Goal: Task Accomplishment & Management: Manage account settings

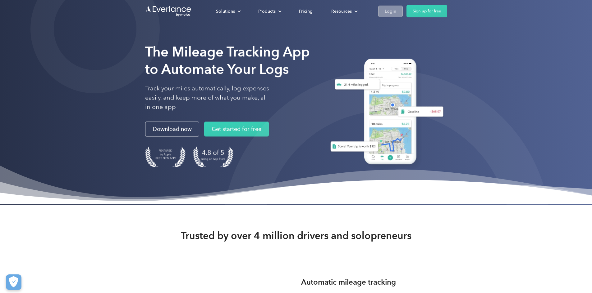
click at [402, 12] on link "Login" at bounding box center [390, 11] width 25 height 11
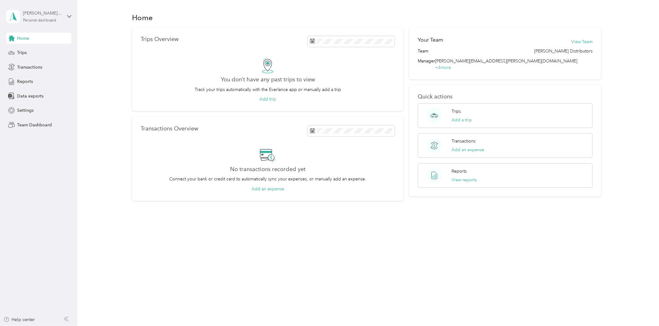
click at [47, 19] on div "Personal dashboard" at bounding box center [39, 21] width 33 height 4
click at [40, 48] on div "Team dashboard" at bounding box center [27, 47] width 33 height 7
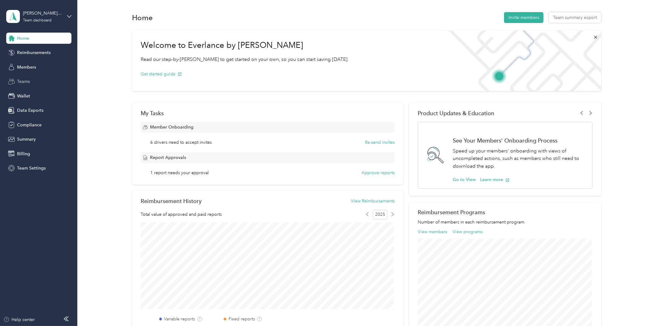
click at [26, 77] on div "Teams" at bounding box center [38, 81] width 65 height 11
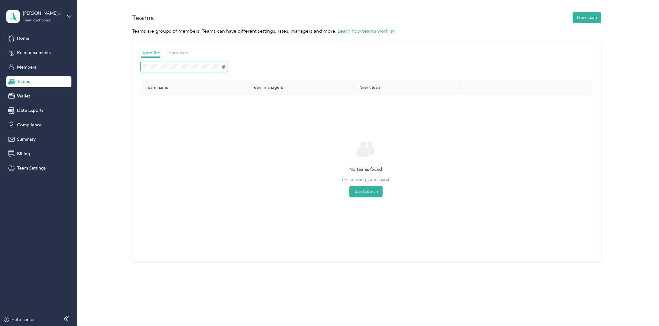
click at [222, 68] on icon at bounding box center [223, 66] width 3 height 3
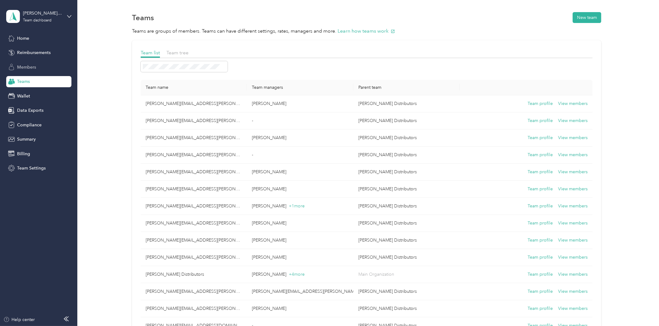
click at [32, 67] on span "Members" at bounding box center [26, 67] width 19 height 7
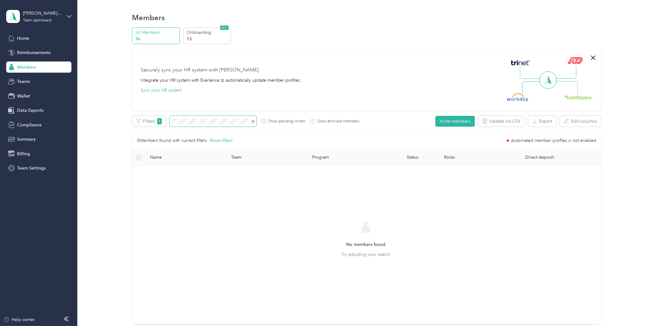
click at [194, 124] on span at bounding box center [213, 121] width 87 height 11
click at [165, 125] on div "Filters 1 Show pending invites Show archived members" at bounding box center [245, 121] width 227 height 11
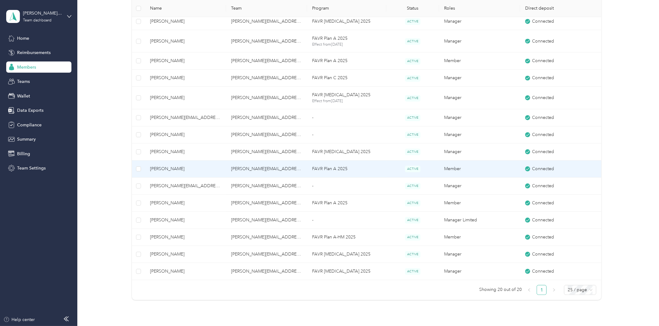
scroll to position [241, 0]
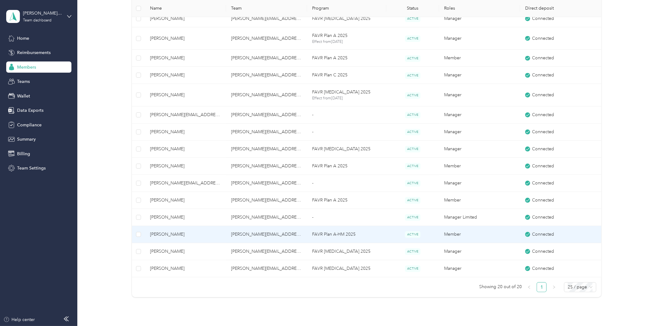
click at [175, 235] on span "Manuel Flores" at bounding box center [185, 234] width 71 height 7
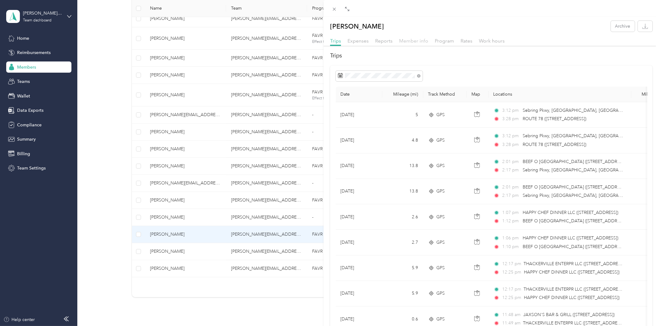
click at [418, 43] on span "Member info" at bounding box center [413, 41] width 29 height 6
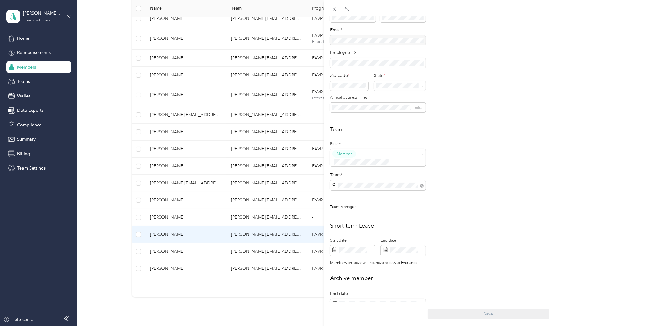
scroll to position [69, 0]
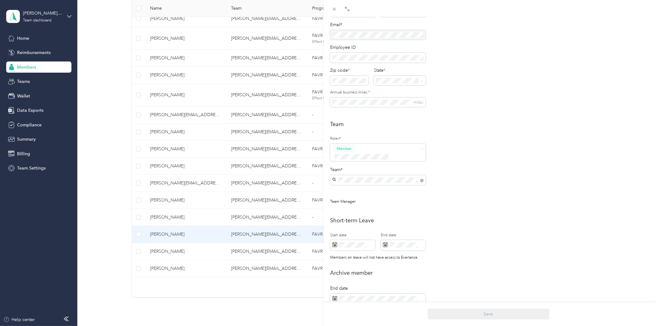
click at [51, 17] on div "Manuel Flores Archive Trips Expenses Reports Member info Program Rates Work hou…" at bounding box center [329, 163] width 659 height 326
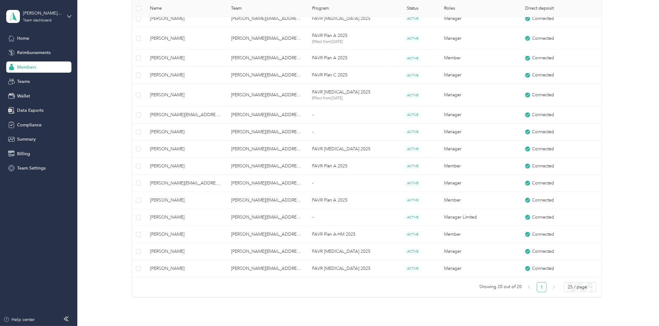
click at [51, 17] on div "Bernie Little Distributors Team dashboard" at bounding box center [42, 16] width 39 height 12
click at [35, 63] on div "Personal dashboard" at bounding box center [30, 63] width 39 height 7
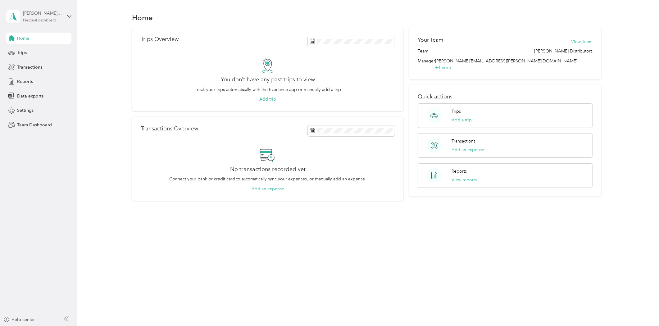
click at [34, 16] on div "[PERSON_NAME][EMAIL_ADDRESS][PERSON_NAME][DOMAIN_NAME] Personal dashboard" at bounding box center [42, 16] width 39 height 12
click at [32, 49] on div "Team dashboard" at bounding box center [27, 51] width 33 height 7
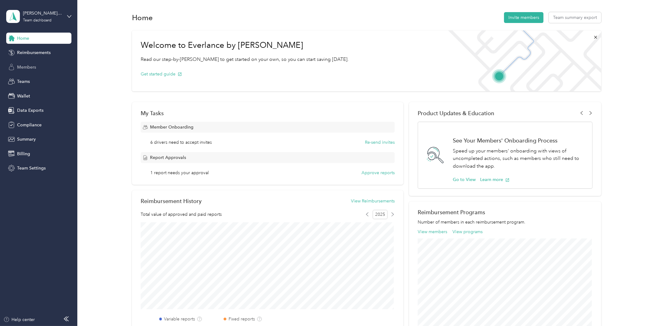
click at [24, 69] on span "Members" at bounding box center [26, 67] width 19 height 7
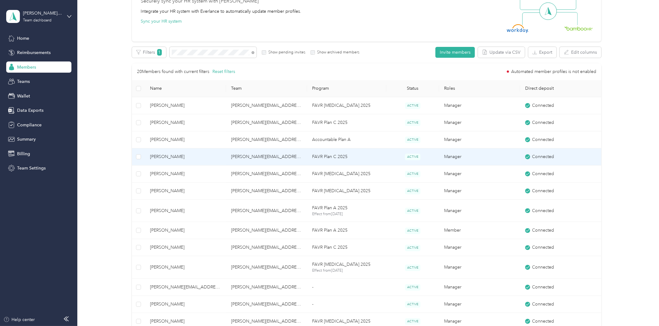
scroll to position [241, 0]
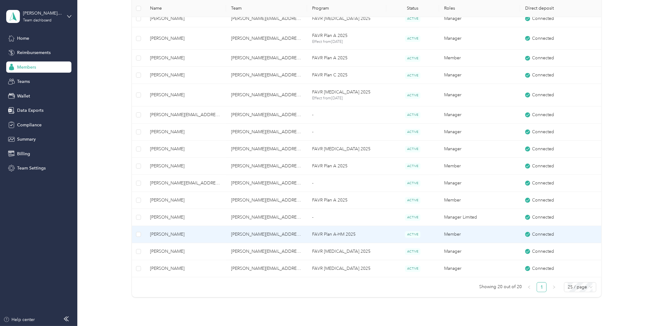
click at [189, 231] on span "Manuel Flores" at bounding box center [185, 234] width 71 height 7
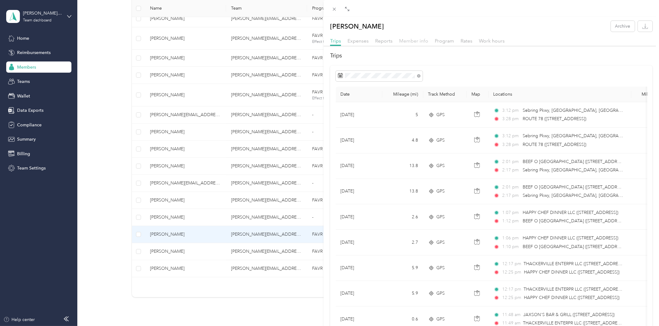
click at [421, 40] on span "Member info" at bounding box center [413, 41] width 29 height 6
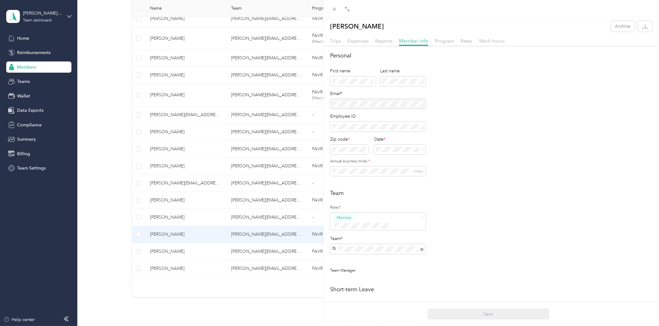
click at [94, 165] on div "Manuel Flores Archive Trips Expenses Reports Member info Program Rates Work hou…" at bounding box center [329, 163] width 659 height 326
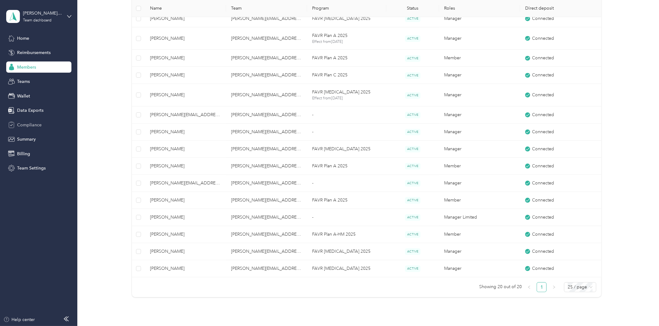
click at [21, 127] on span "Compliance" at bounding box center [29, 125] width 25 height 7
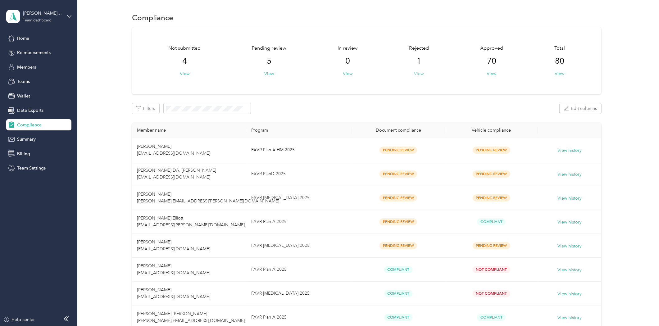
click at [415, 74] on button "View" at bounding box center [419, 73] width 10 height 7
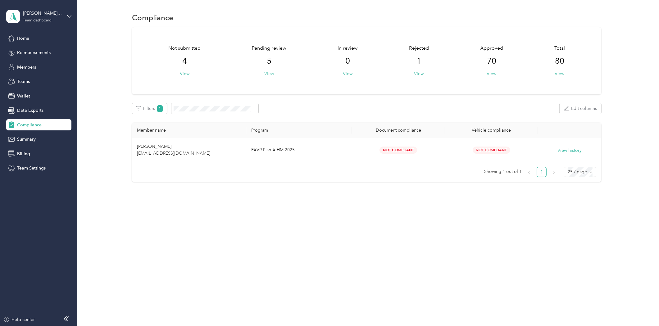
click at [271, 72] on button "View" at bounding box center [269, 73] width 10 height 7
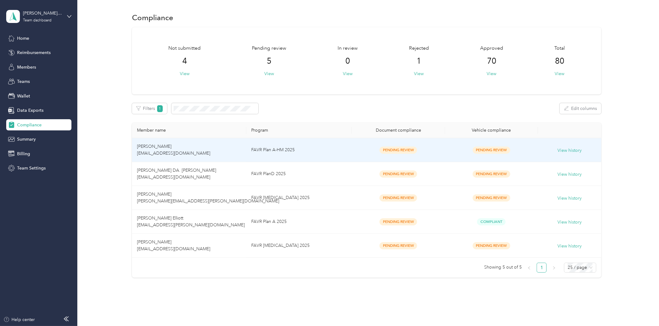
click at [168, 150] on td "[PERSON_NAME] [EMAIL_ADDRESS][DOMAIN_NAME]" at bounding box center [189, 150] width 114 height 24
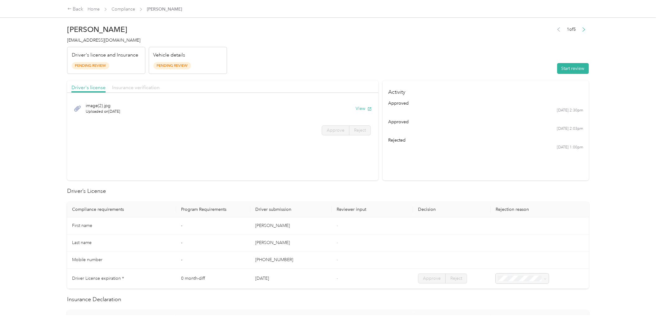
click at [139, 84] on span "Insurance verification" at bounding box center [136, 87] width 48 height 6
click at [86, 86] on span "Driver's license" at bounding box center [88, 87] width 34 height 6
click at [98, 11] on link "Home" at bounding box center [94, 9] width 12 height 5
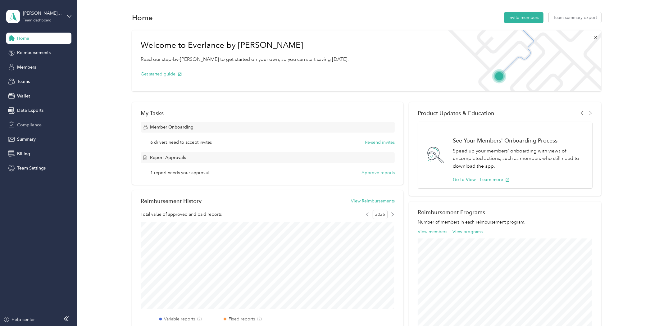
click at [21, 130] on div "Compliance" at bounding box center [38, 124] width 65 height 11
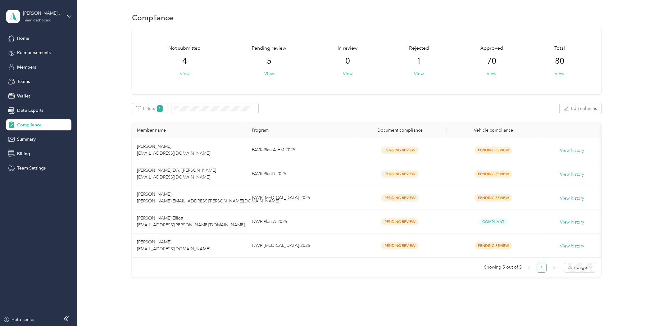
click at [187, 74] on button "View" at bounding box center [185, 73] width 10 height 7
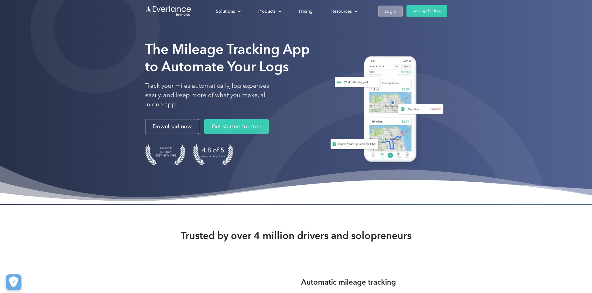
click at [396, 8] on div "Login" at bounding box center [389, 11] width 11 height 8
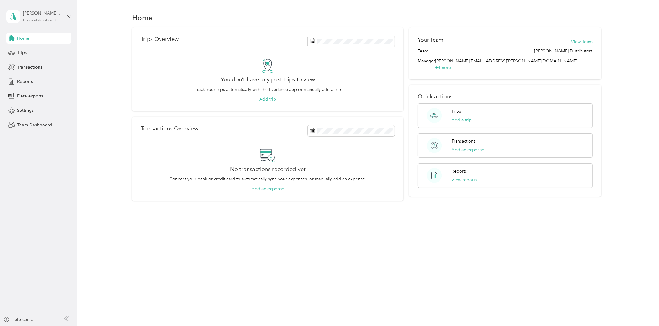
click at [38, 16] on div "[PERSON_NAME][EMAIL_ADDRESS][PERSON_NAME][DOMAIN_NAME] Personal dashboard" at bounding box center [42, 16] width 39 height 12
click at [32, 50] on div "Team dashboard" at bounding box center [27, 47] width 33 height 7
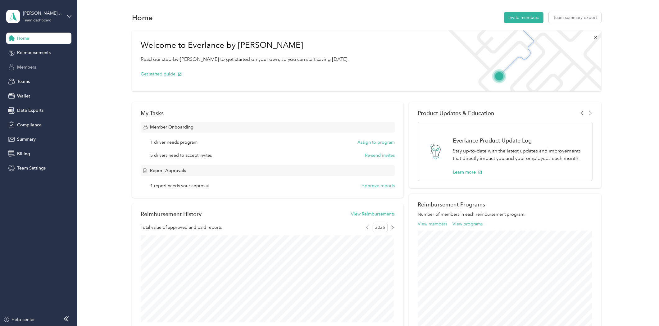
click at [30, 63] on div "Members" at bounding box center [38, 66] width 65 height 11
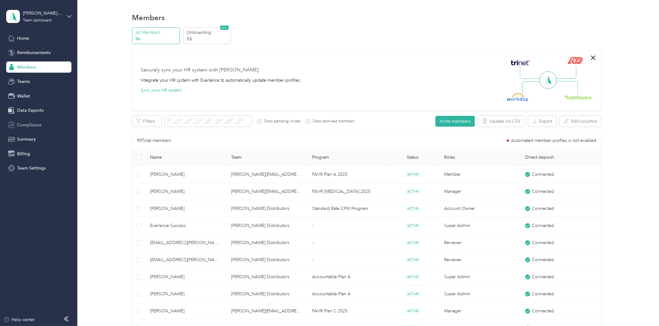
click at [23, 122] on span "Compliance" at bounding box center [29, 125] width 25 height 7
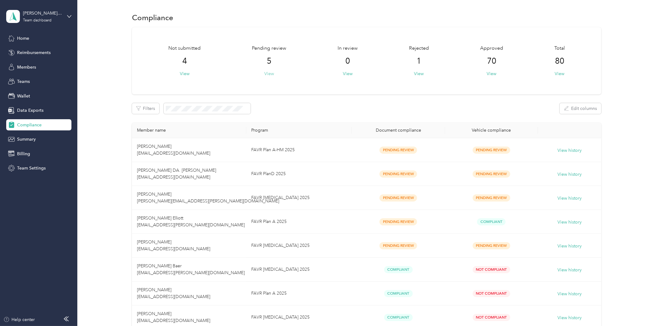
click at [269, 72] on button "View" at bounding box center [269, 73] width 10 height 7
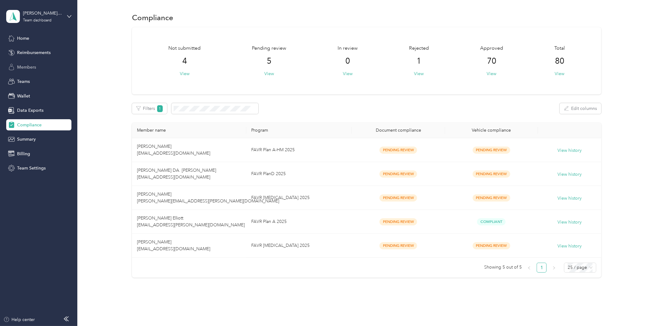
click at [11, 67] on icon at bounding box center [11, 67] width 7 height 7
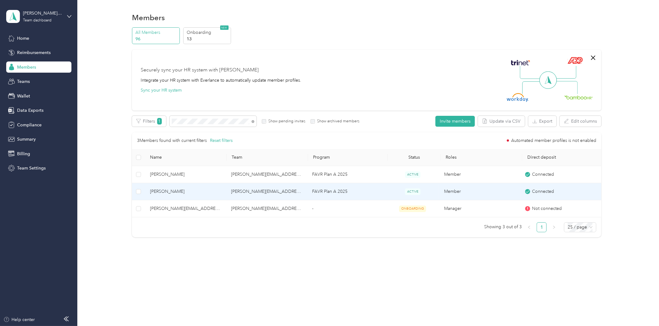
click at [159, 189] on span "[PERSON_NAME]" at bounding box center [185, 191] width 71 height 7
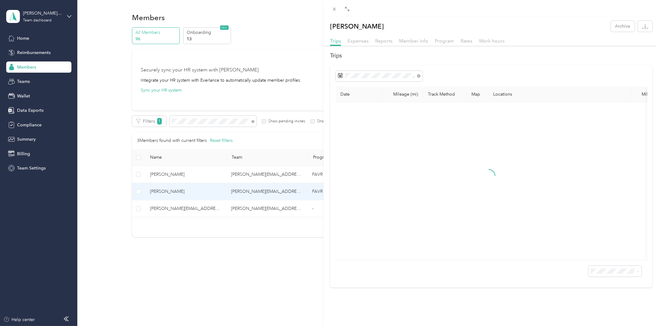
click at [160, 243] on div "[PERSON_NAME] Archive Trips Expenses Reports Member info Program Rates Work hou…" at bounding box center [329, 163] width 659 height 326
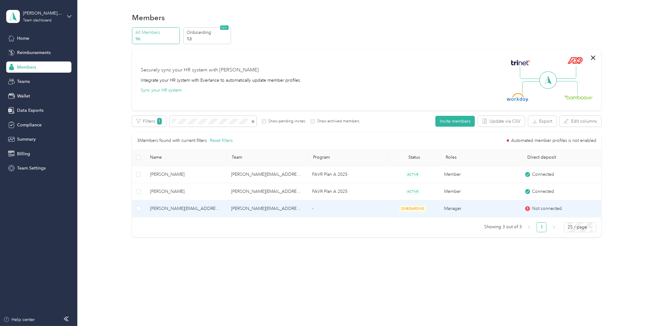
click at [176, 211] on span "[PERSON_NAME][EMAIL_ADDRESS][DOMAIN_NAME]" at bounding box center [185, 208] width 71 height 7
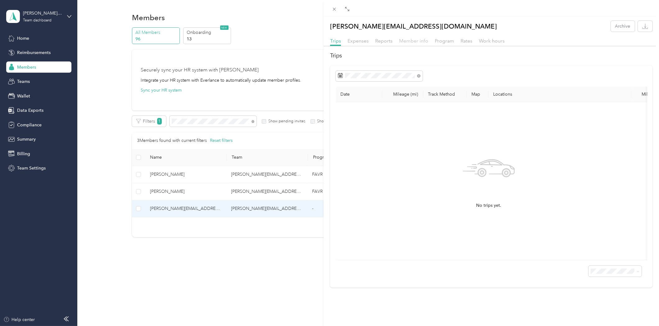
click at [413, 39] on span "Member info" at bounding box center [413, 41] width 29 height 6
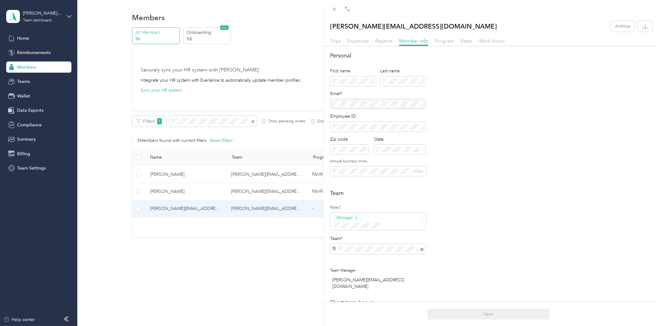
click at [168, 192] on div "[PERSON_NAME][EMAIL_ADDRESS][DOMAIN_NAME] Archive Trips Expenses Reports Member…" at bounding box center [329, 163] width 659 height 326
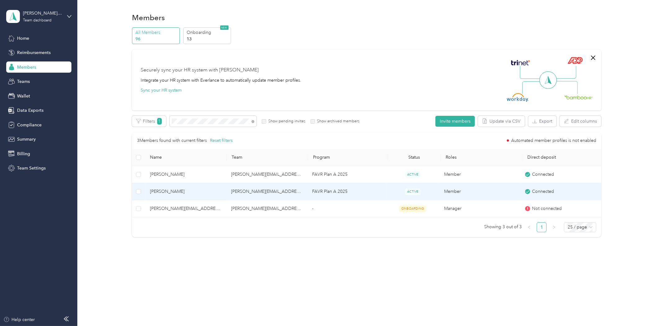
click at [156, 192] on span "[PERSON_NAME]" at bounding box center [185, 191] width 71 height 7
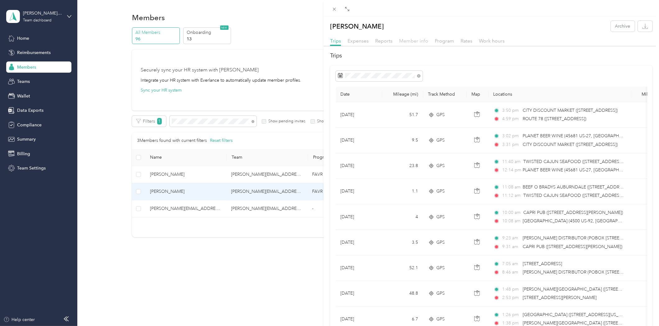
click at [415, 41] on span "Member info" at bounding box center [413, 41] width 29 height 6
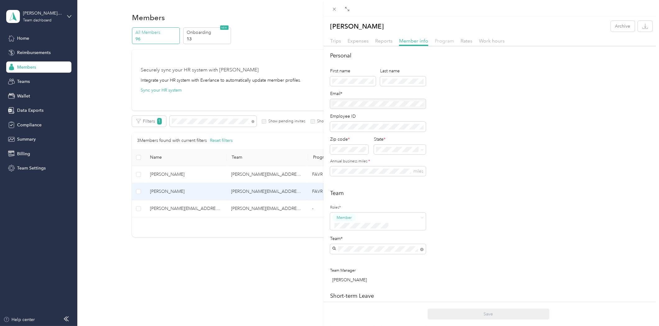
click at [446, 41] on span "Program" at bounding box center [444, 41] width 19 height 6
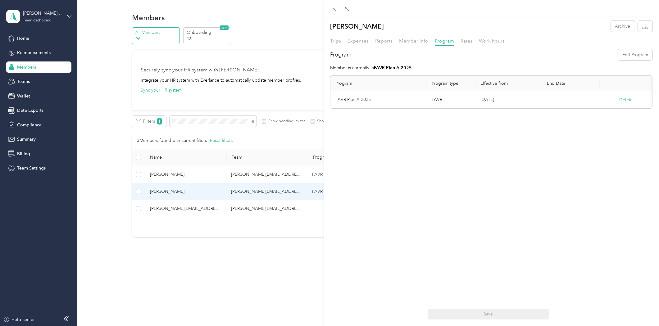
click at [162, 212] on div "[PERSON_NAME] Archive Trips Expenses Reports Member info Program Rates Work hou…" at bounding box center [329, 163] width 659 height 326
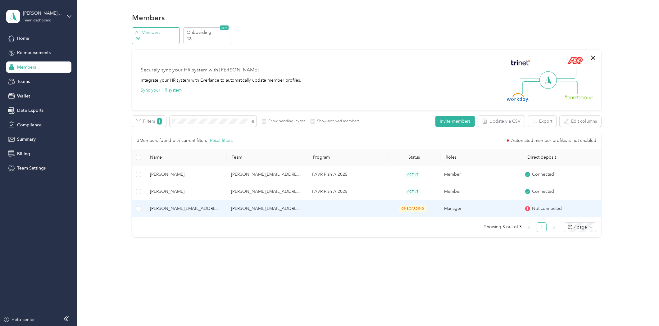
click at [163, 212] on span "[PERSON_NAME][EMAIL_ADDRESS][DOMAIN_NAME]" at bounding box center [185, 208] width 71 height 7
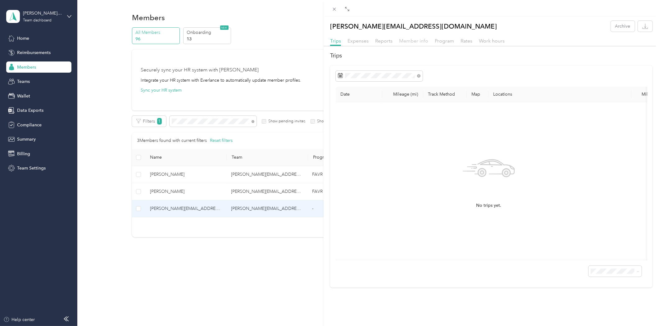
click at [409, 42] on span "Member info" at bounding box center [413, 41] width 29 height 6
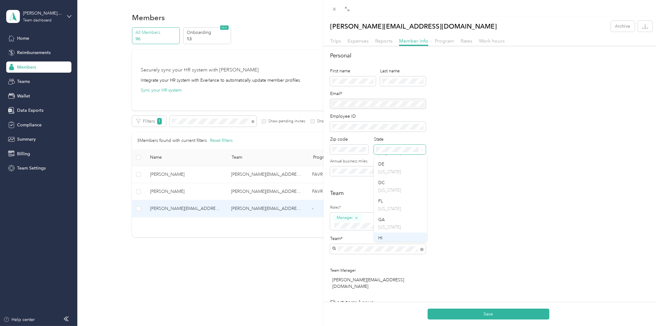
scroll to position [138, 0]
click at [395, 216] on div "FL [US_STATE]" at bounding box center [400, 209] width 45 height 14
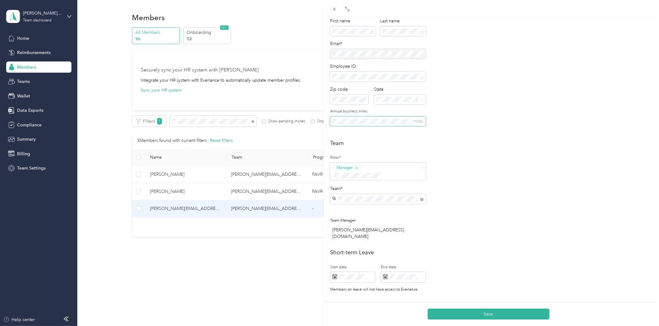
scroll to position [0, 0]
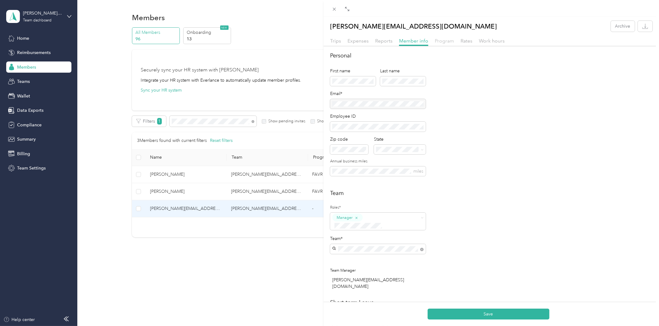
click at [435, 43] on span "Program" at bounding box center [444, 41] width 19 height 6
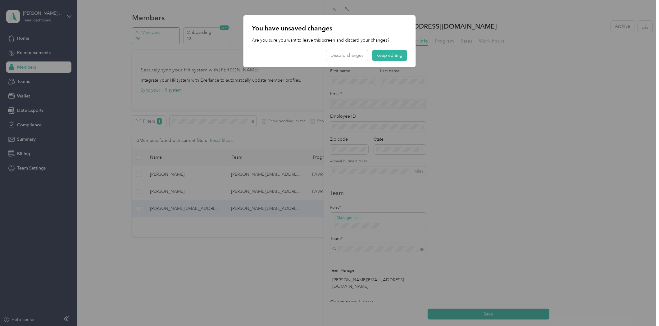
click at [445, 56] on div "You have unsaved changes Are you sure you want to leave this screen and discard…" at bounding box center [415, 42] width 172 height 54
click at [398, 55] on button "Keep editing" at bounding box center [389, 55] width 35 height 11
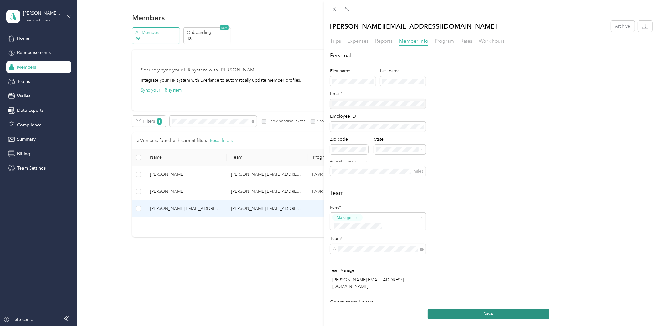
click at [486, 311] on button "Save" at bounding box center [489, 314] width 122 height 11
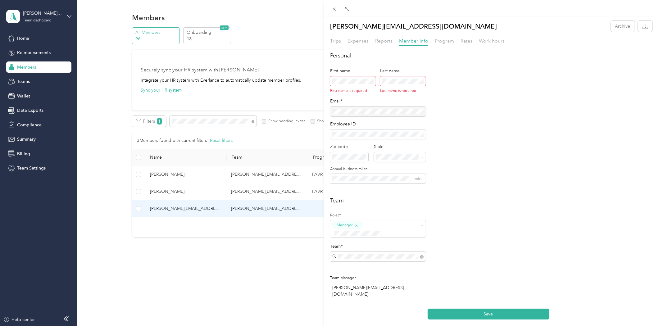
click at [484, 142] on div "Personal First name First name is required Last name Last name is required Emai…" at bounding box center [491, 122] width 322 height 140
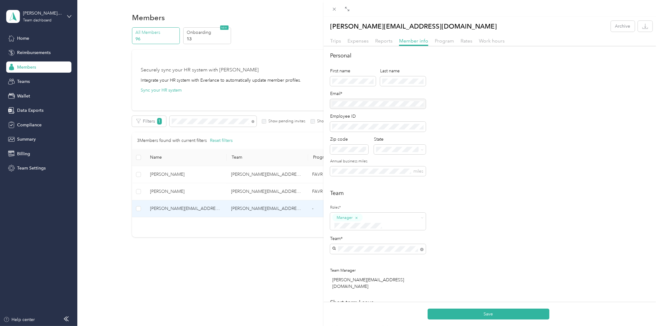
click at [468, 142] on div "Personal First name Last name Email* Employee ID Zip code State Annual business…" at bounding box center [491, 118] width 322 height 132
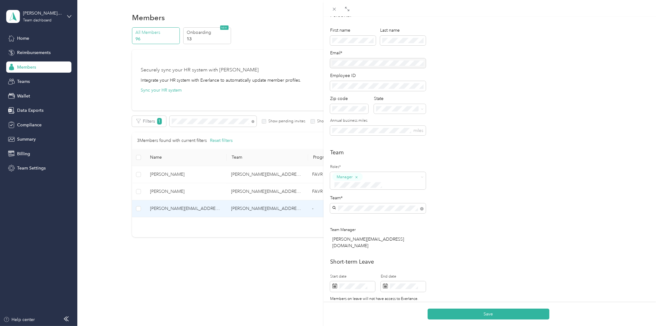
scroll to position [34, 0]
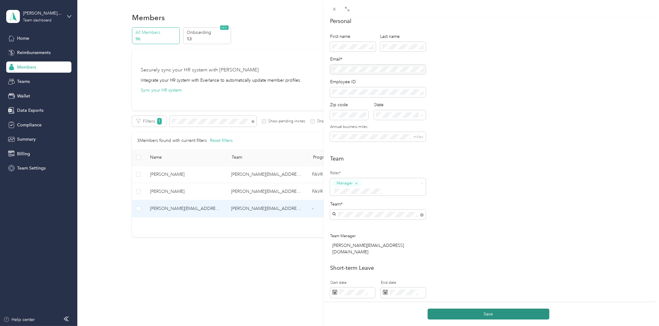
click at [495, 316] on button "Save" at bounding box center [489, 314] width 122 height 11
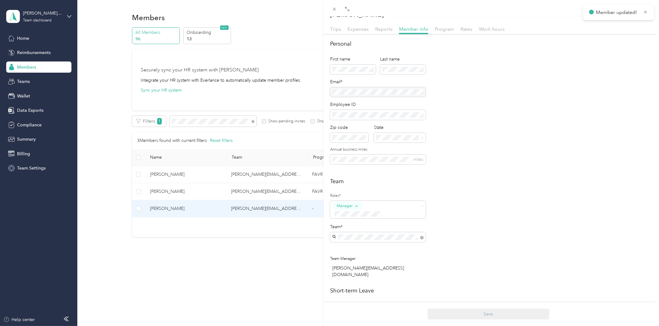
scroll to position [0, 0]
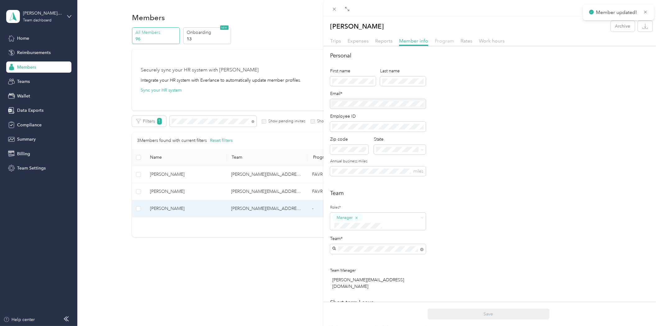
click at [446, 43] on span "Program" at bounding box center [444, 41] width 19 height 6
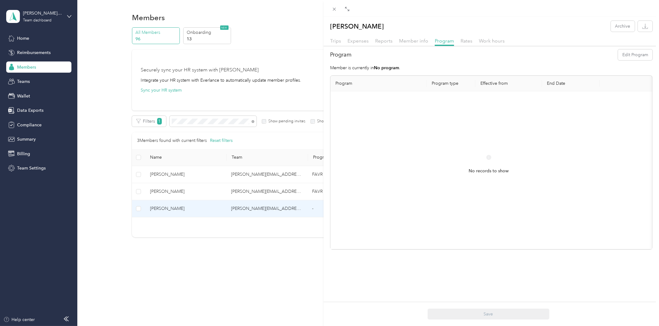
click at [370, 90] on th "Program" at bounding box center [378, 84] width 96 height 16
click at [354, 68] on p "Member is currently in No program ." at bounding box center [491, 68] width 322 height 7
click at [409, 41] on span "Member info" at bounding box center [413, 41] width 29 height 6
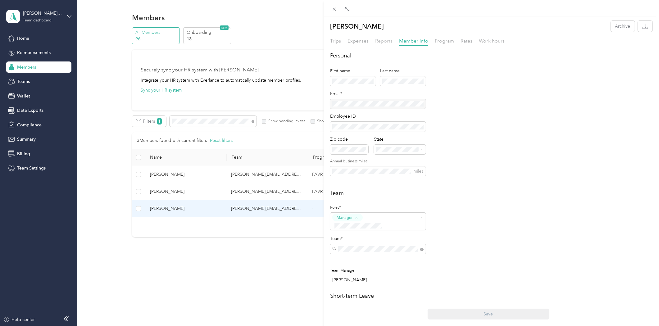
click at [376, 39] on span "Reports" at bounding box center [383, 41] width 17 height 6
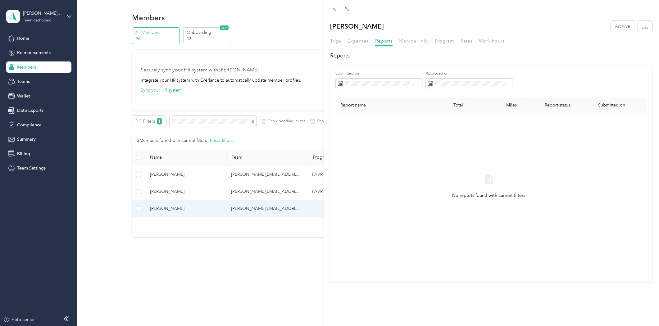
click at [421, 40] on span "Member info" at bounding box center [413, 41] width 29 height 6
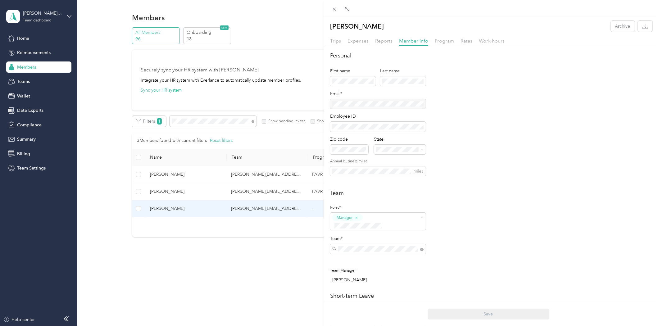
click at [445, 132] on div "Personal First name Last name Email* Employee ID Zip code State Annual business…" at bounding box center [491, 118] width 322 height 132
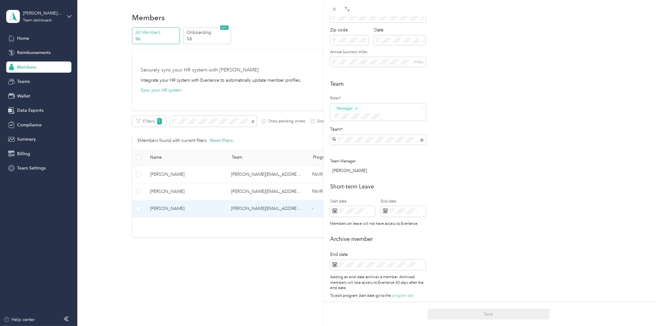
scroll to position [110, 0]
click at [423, 106] on span at bounding box center [422, 107] width 3 height 5
click at [488, 150] on div "Team Roles* Manager Team* Team Manager [PERSON_NAME]" at bounding box center [491, 128] width 322 height 98
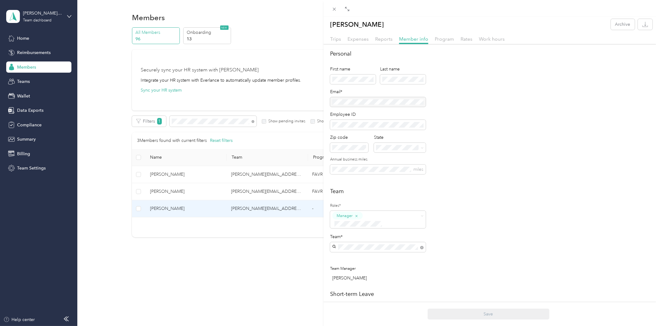
scroll to position [0, 0]
click at [137, 262] on div "[PERSON_NAME] Archive Trips Expenses Reports Member info Program Rates Work hou…" at bounding box center [329, 163] width 659 height 326
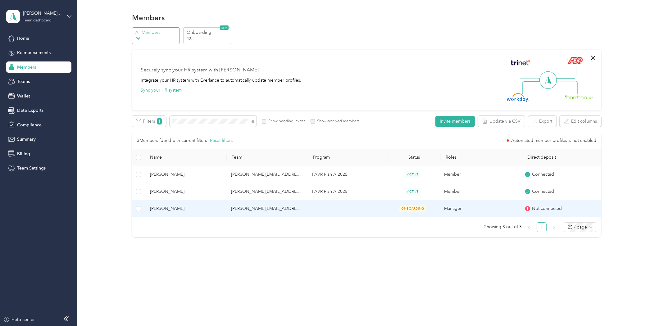
click at [537, 206] on span "Not connected" at bounding box center [547, 208] width 30 height 7
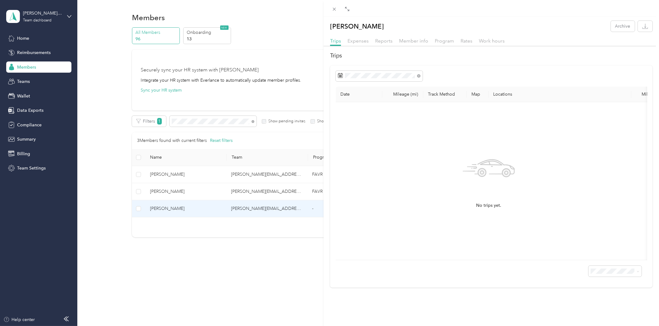
click at [355, 44] on div "Expenses" at bounding box center [357, 41] width 21 height 8
click at [382, 43] on span "Reports" at bounding box center [383, 41] width 17 height 6
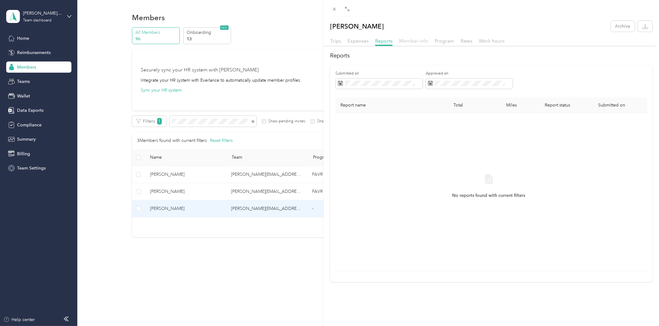
click at [408, 42] on span "Member info" at bounding box center [413, 41] width 29 height 6
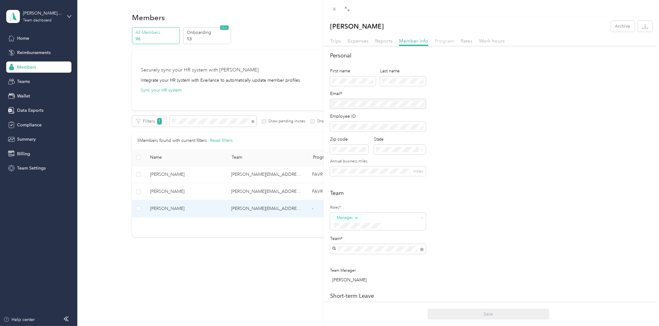
click at [437, 39] on span "Program" at bounding box center [444, 41] width 19 height 6
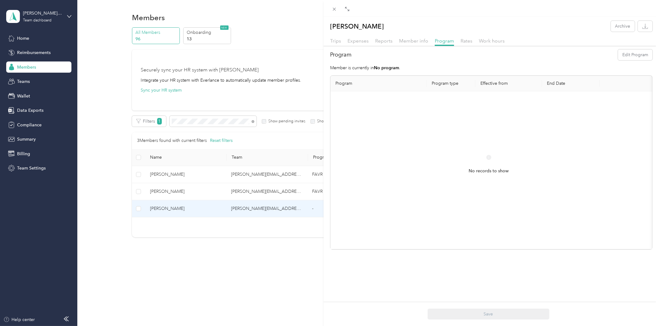
click at [185, 184] on div "[PERSON_NAME] Archive Trips Expenses Reports Member info Program Rates Work hou…" at bounding box center [329, 163] width 659 height 326
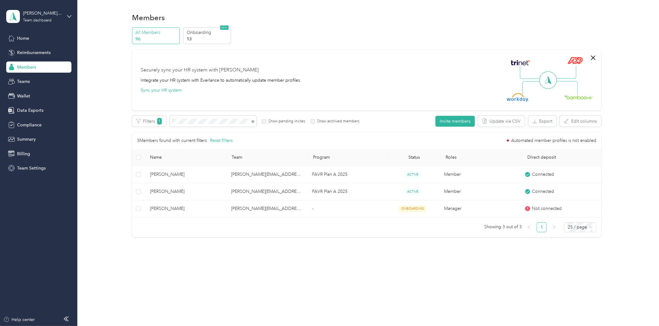
click at [150, 190] on div at bounding box center [329, 163] width 659 height 326
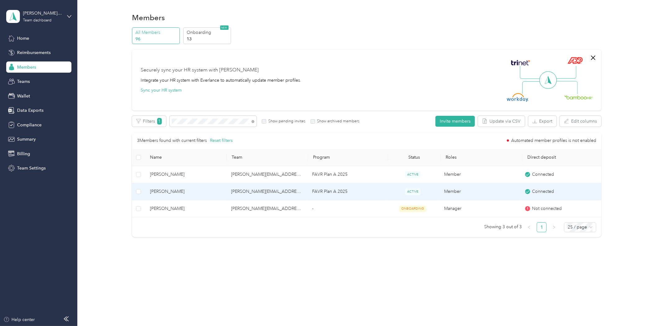
click at [173, 193] on span "[PERSON_NAME]" at bounding box center [185, 191] width 71 height 7
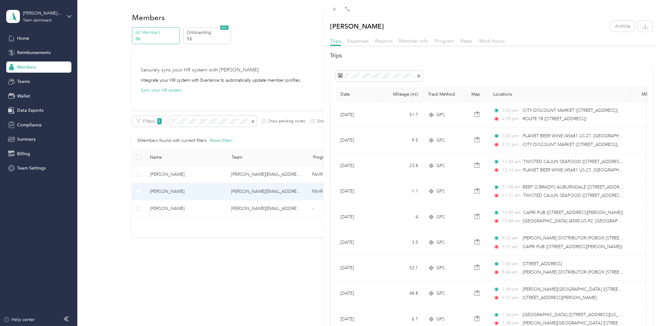
click at [421, 37] on div "Member info" at bounding box center [413, 41] width 29 height 8
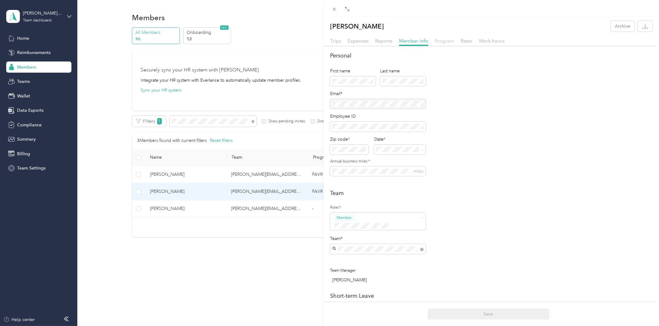
click at [438, 43] on span "Program" at bounding box center [444, 41] width 19 height 6
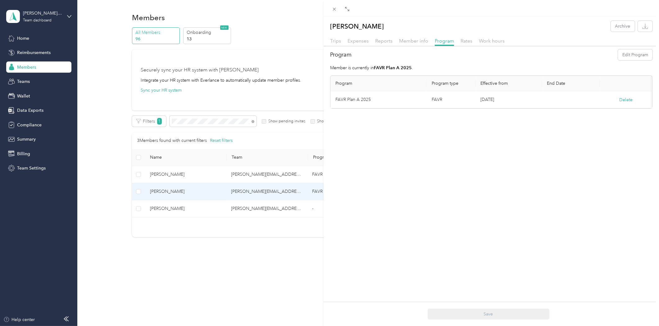
click at [305, 37] on div "[PERSON_NAME] Archive Trips Expenses Reports Member info Program Rates Work hou…" at bounding box center [329, 163] width 659 height 326
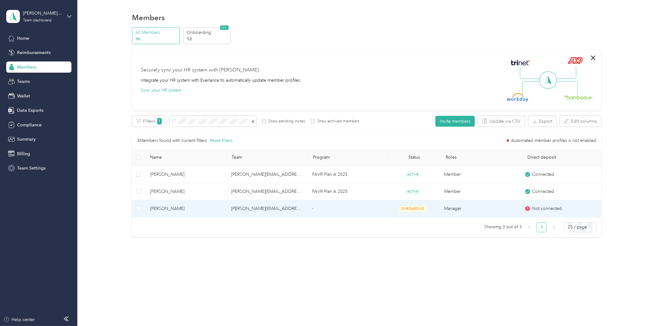
click at [162, 205] on span "[PERSON_NAME]" at bounding box center [185, 208] width 71 height 7
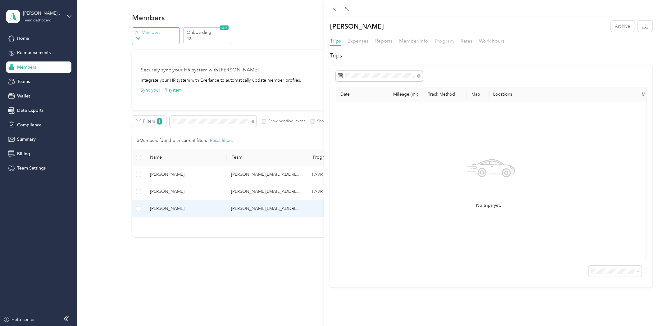
click at [445, 40] on span "Program" at bounding box center [444, 41] width 19 height 6
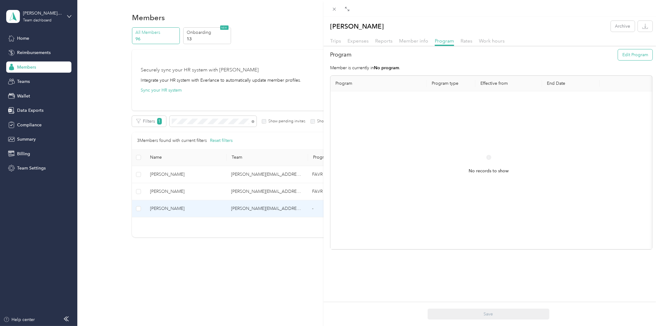
click at [625, 57] on button "Edit Program" at bounding box center [635, 54] width 34 height 11
click at [389, 147] on div "Accountable Plan A (FAVR)" at bounding box center [378, 146] width 76 height 7
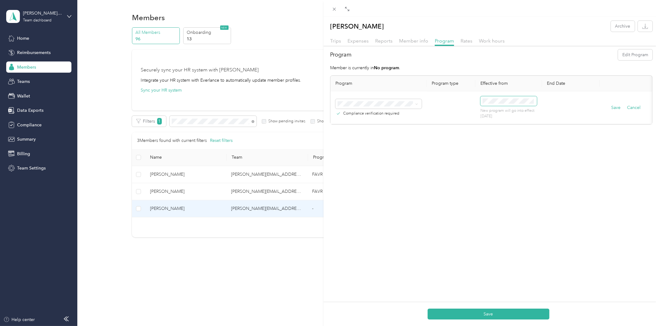
click at [511, 105] on span at bounding box center [508, 101] width 57 height 10
click at [510, 104] on span at bounding box center [508, 101] width 57 height 10
click at [483, 97] on span at bounding box center [508, 101] width 57 height 10
click at [501, 155] on div "1" at bounding box center [502, 158] width 8 height 8
click at [480, 317] on button "Save" at bounding box center [489, 314] width 122 height 11
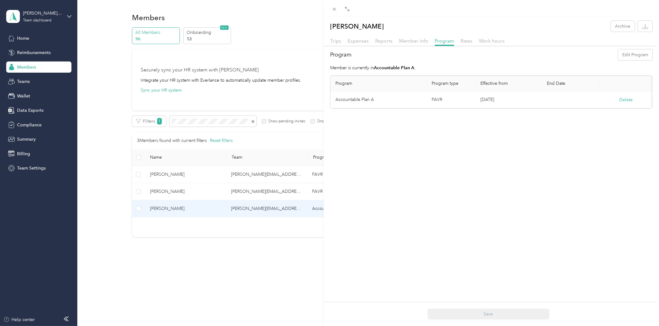
click at [175, 266] on div "[PERSON_NAME] Archive Trips Expenses Reports Member info Program Rates Work hou…" at bounding box center [329, 163] width 659 height 326
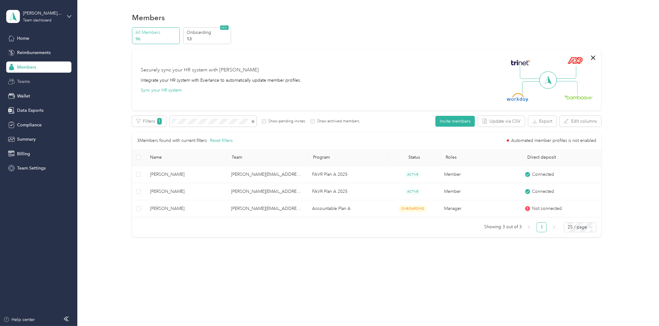
click at [24, 83] on span "Teams" at bounding box center [23, 81] width 13 height 7
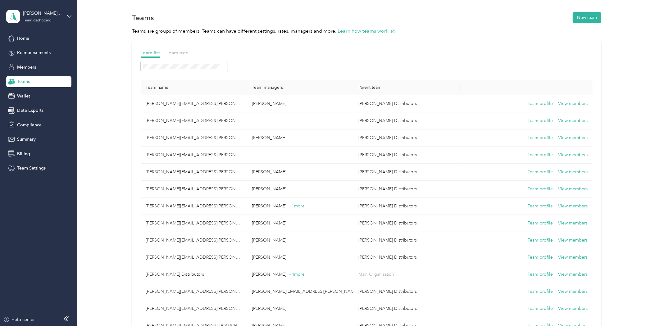
drag, startPoint x: 90, startPoint y: 17, endPoint x: 609, endPoint y: 61, distance: 521.1
